Goal: Information Seeking & Learning: Learn about a topic

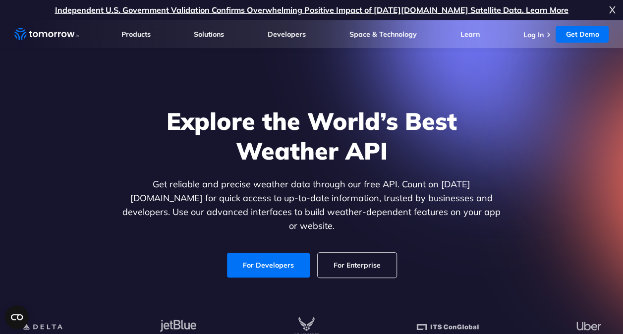
click at [579, 137] on div "Explore the World’s Best Weather API Get reliable and precise weather data thro…" at bounding box center [311, 192] width 611 height 211
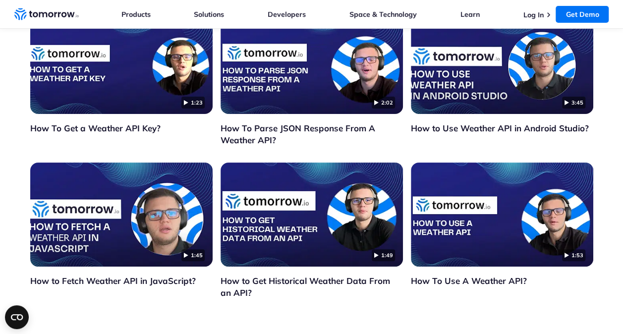
scroll to position [3664, 0]
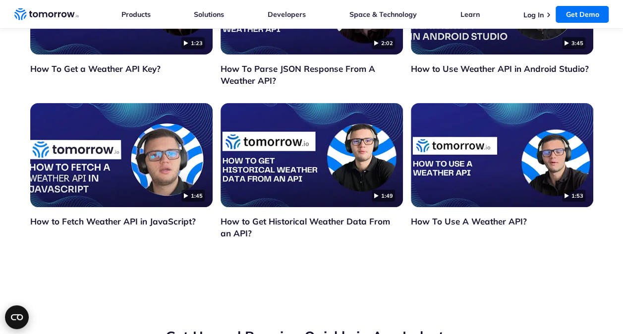
click at [7, 319] on circle "Open CMP widget" at bounding box center [17, 317] width 24 height 24
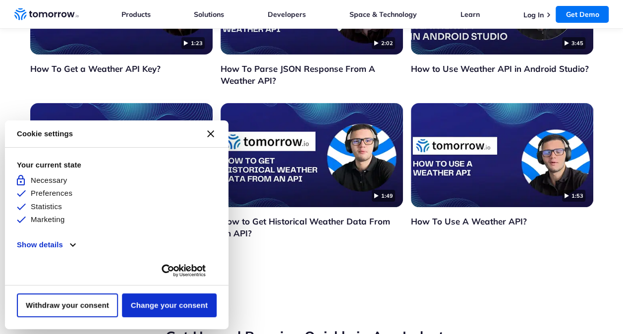
click at [213, 137] on icon "Close CMP widget" at bounding box center [210, 133] width 7 height 7
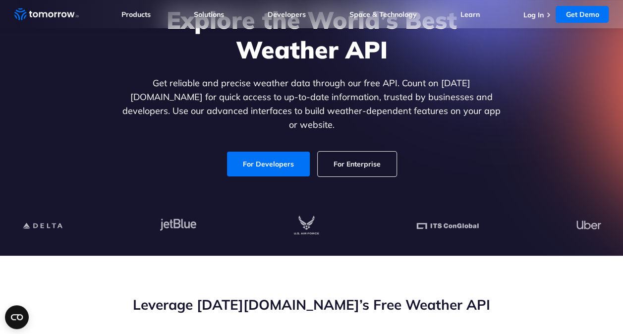
scroll to position [96, 0]
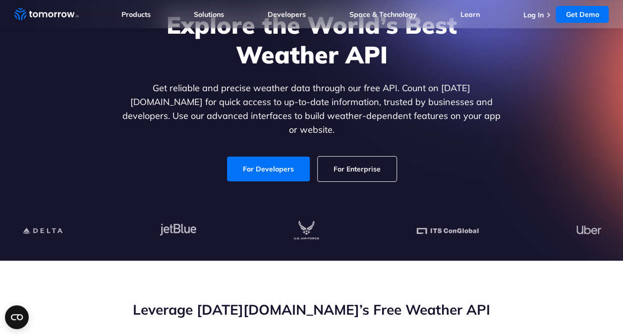
click at [389, 157] on link "For Enterprise" at bounding box center [357, 169] width 79 height 25
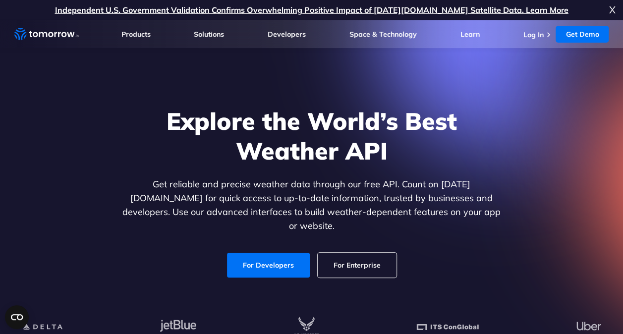
click at [472, 203] on p "Get reliable and precise weather data through our free API. Count on [DATE][DOM…" at bounding box center [311, 205] width 383 height 56
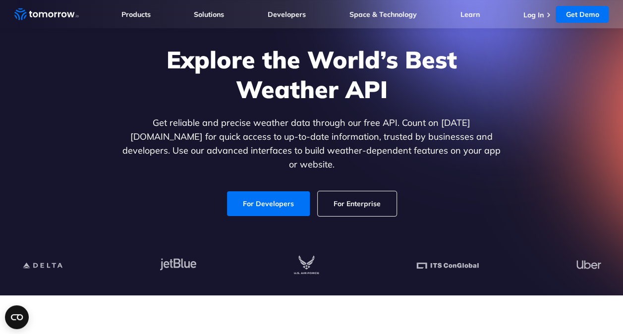
scroll to position [46, 0]
